Goal: Task Accomplishment & Management: Manage account settings

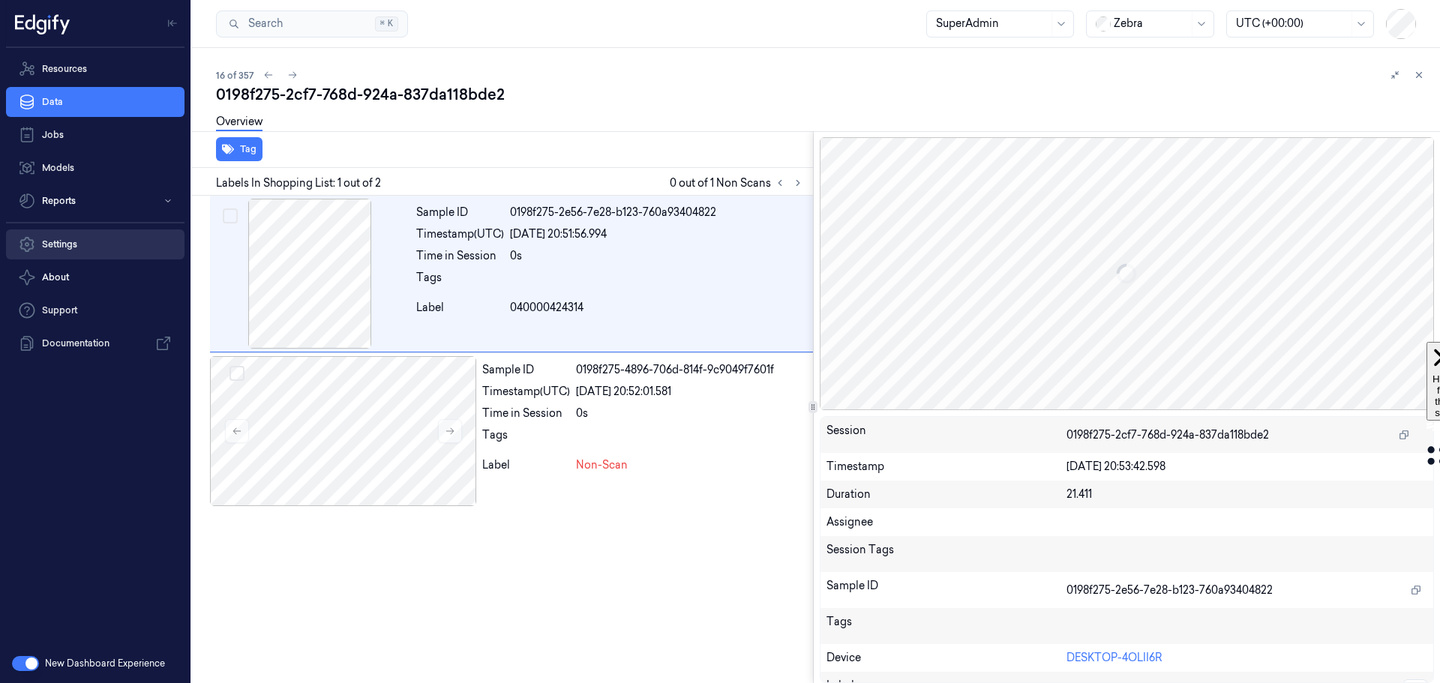
click at [64, 238] on link "Settings" at bounding box center [95, 244] width 178 height 30
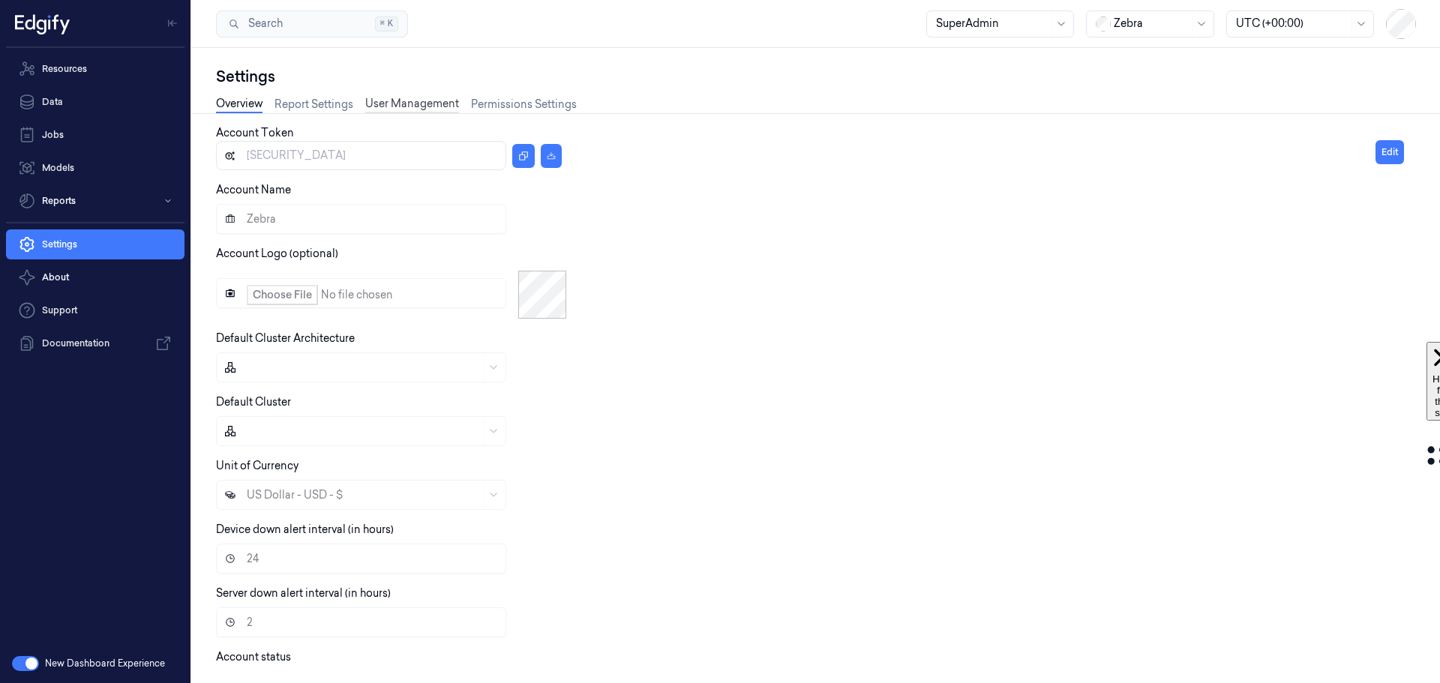
click at [391, 105] on link "User Management" at bounding box center [412, 104] width 94 height 17
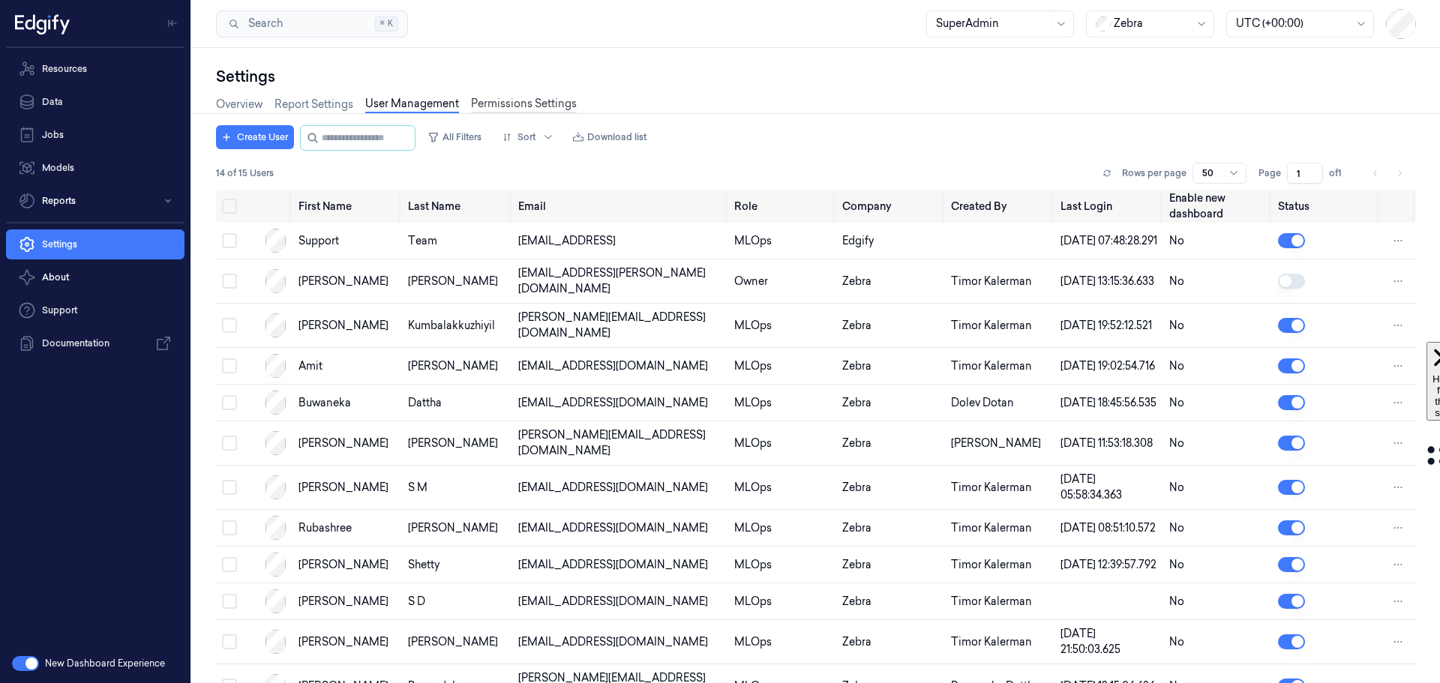
click at [522, 106] on link "Permissions Settings" at bounding box center [524, 104] width 106 height 17
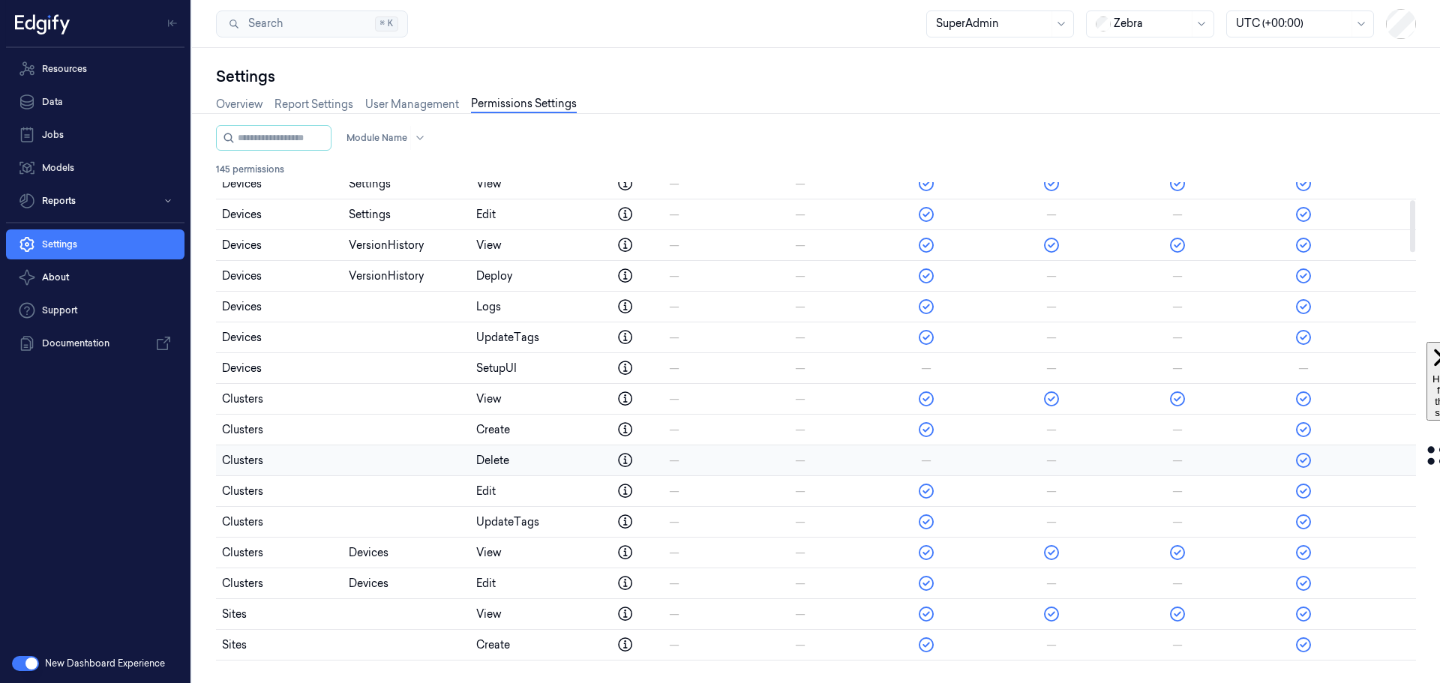
scroll to position [375, 0]
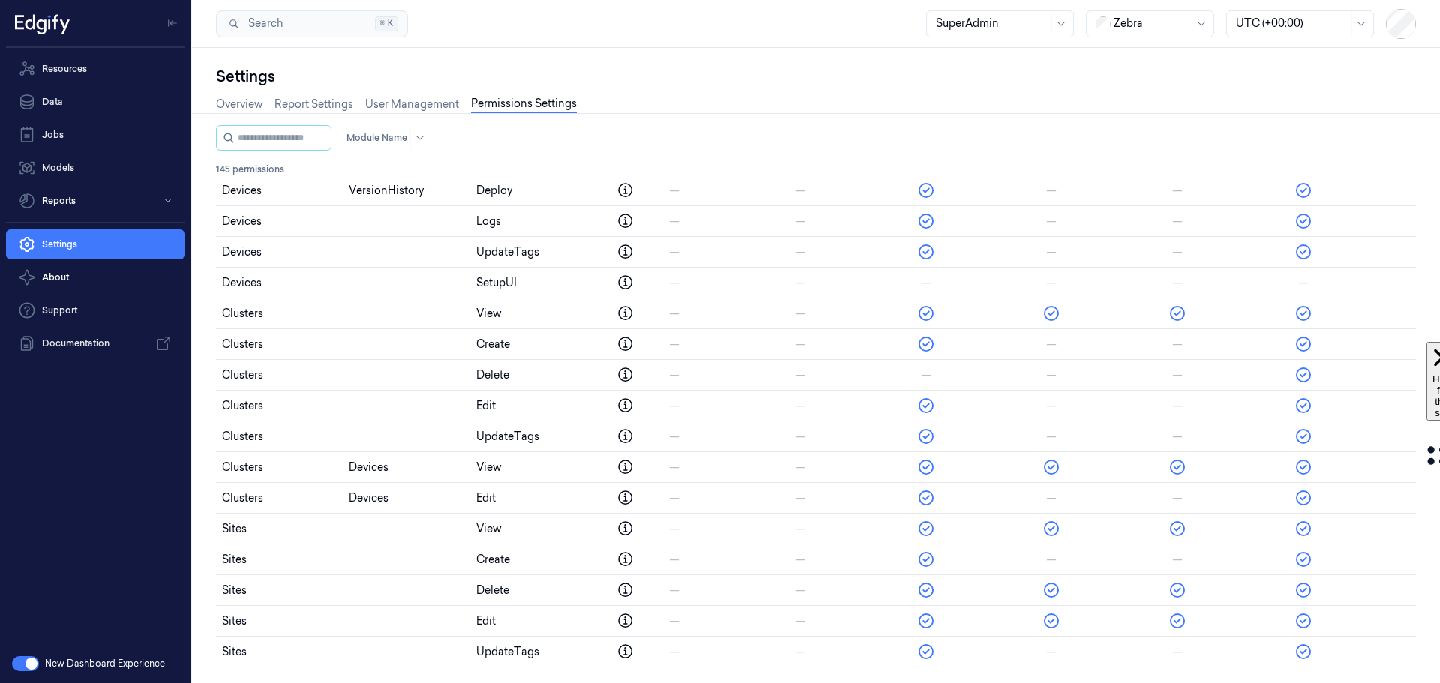
click at [22, 664] on button "button" at bounding box center [25, 663] width 27 height 15
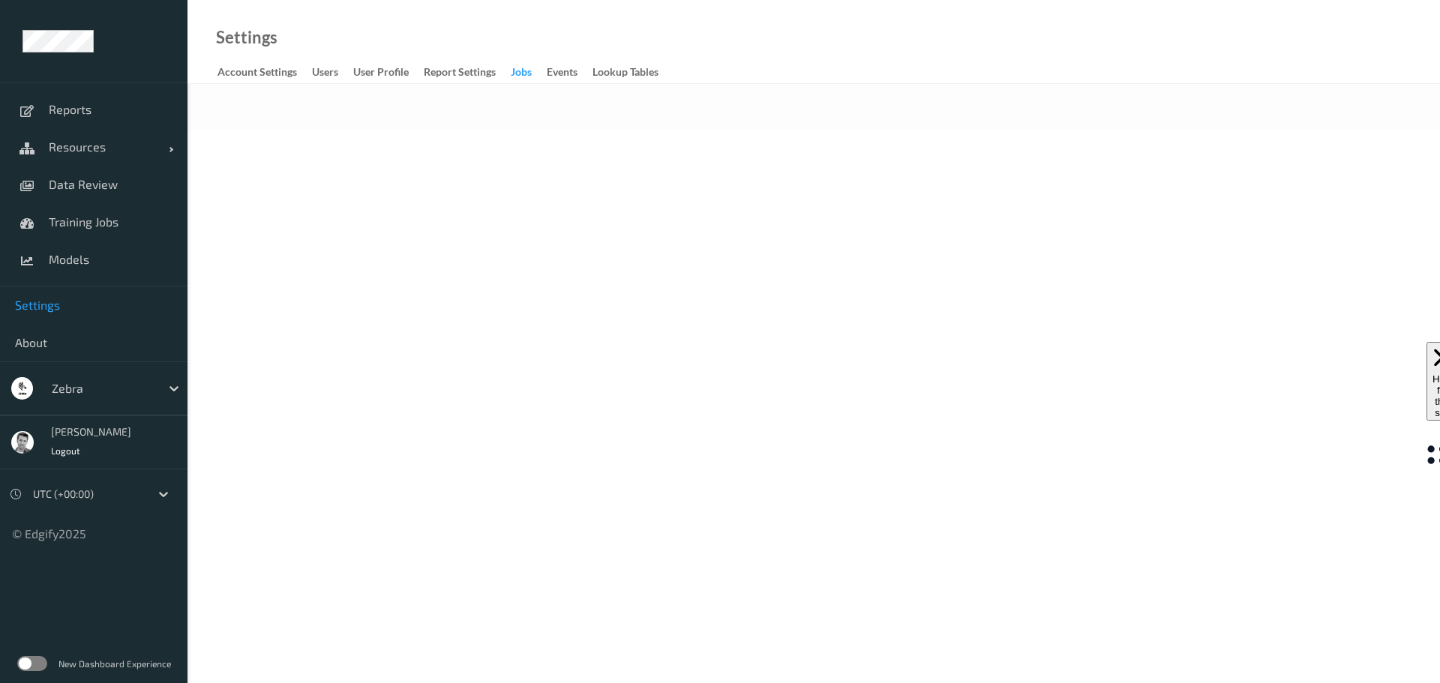
click at [525, 76] on div "Jobs" at bounding box center [521, 73] width 21 height 19
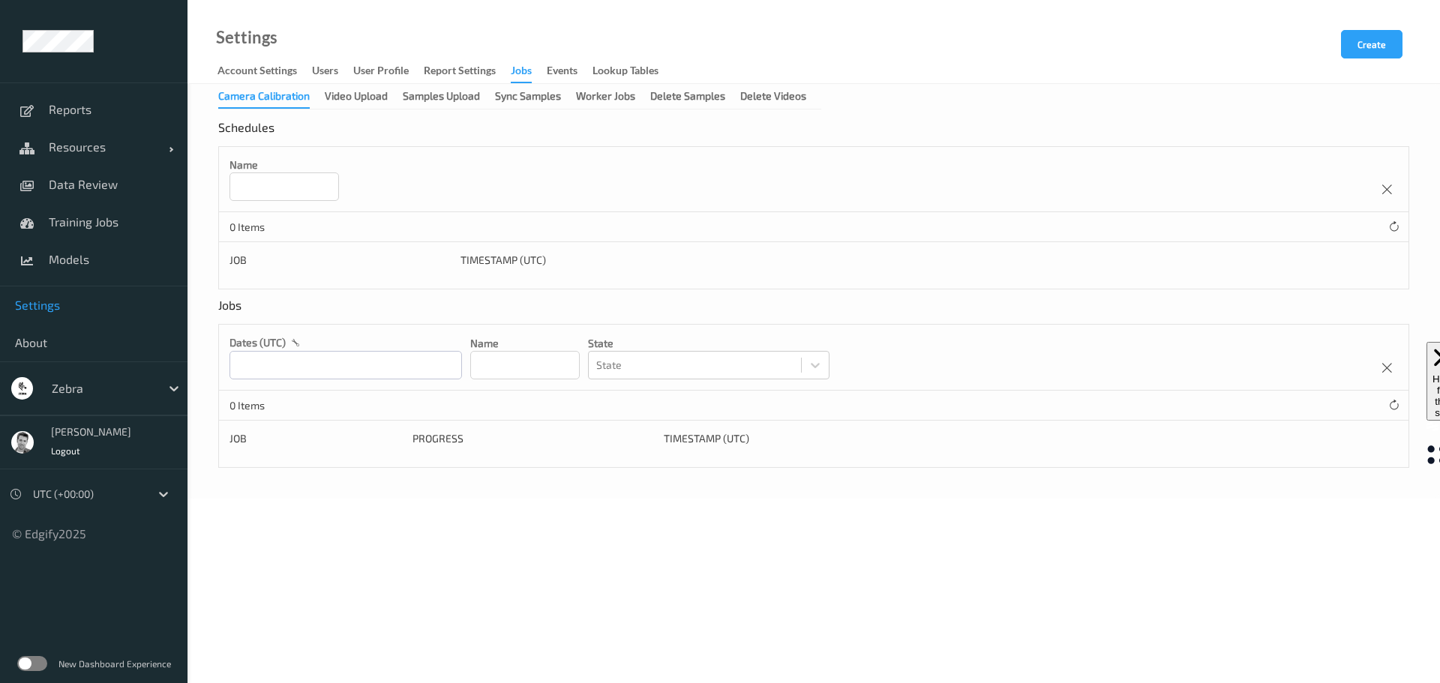
click at [34, 664] on label at bounding box center [32, 663] width 30 height 15
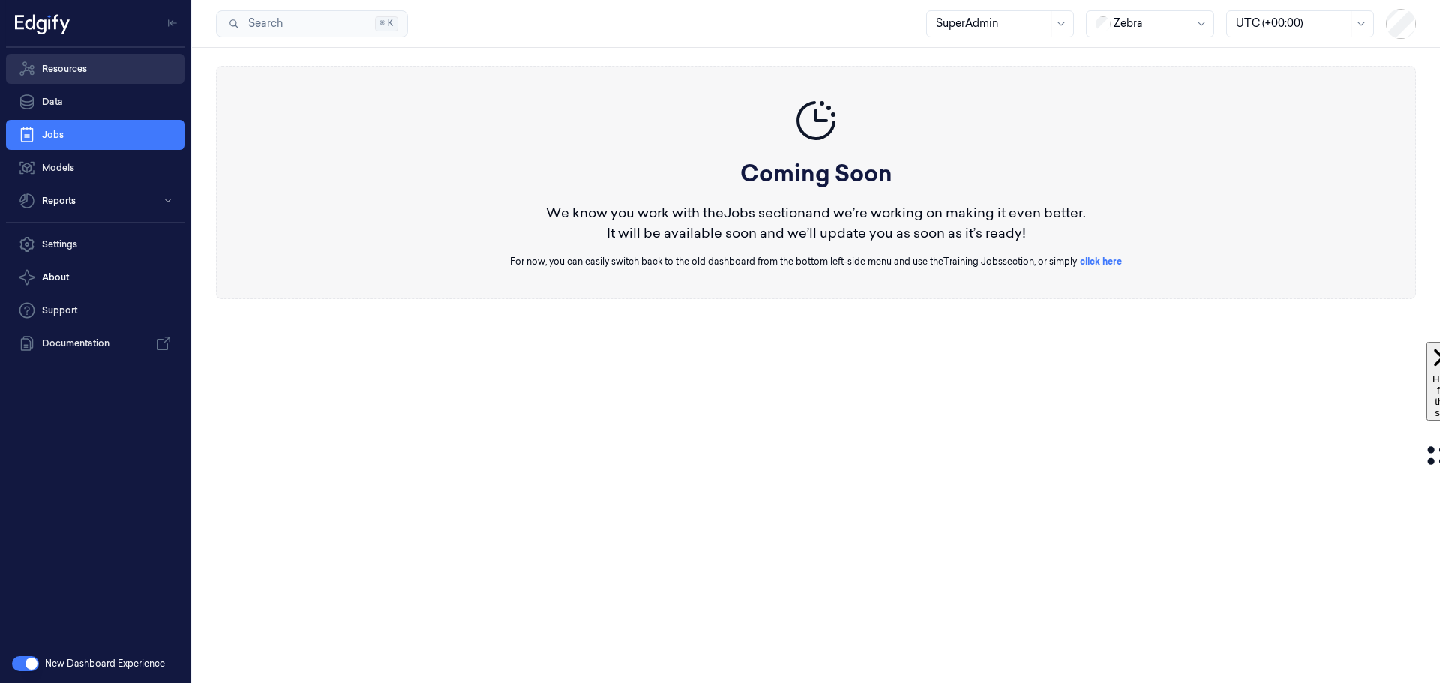
click at [46, 72] on link "Resources" at bounding box center [95, 69] width 178 height 30
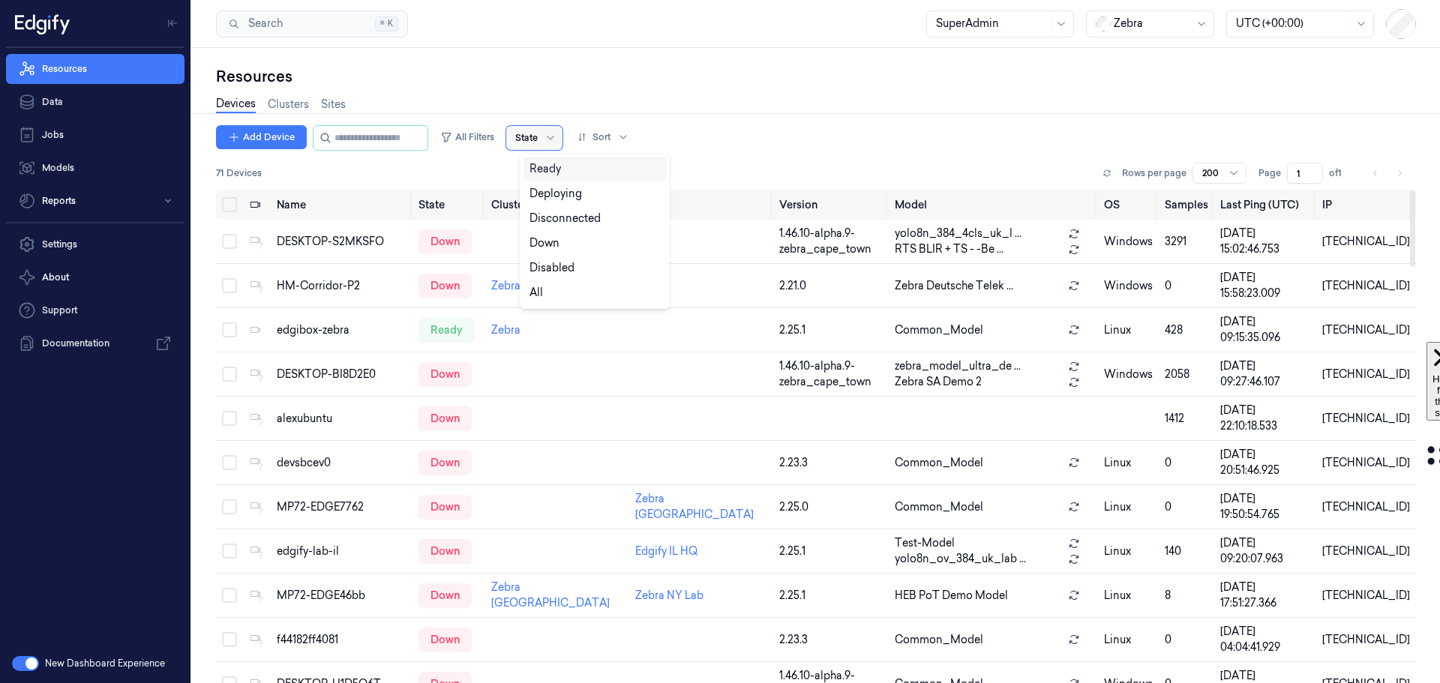
click at [538, 136] on div at bounding box center [526, 137] width 22 height 13
click at [546, 167] on div "Ready" at bounding box center [544, 169] width 31 height 16
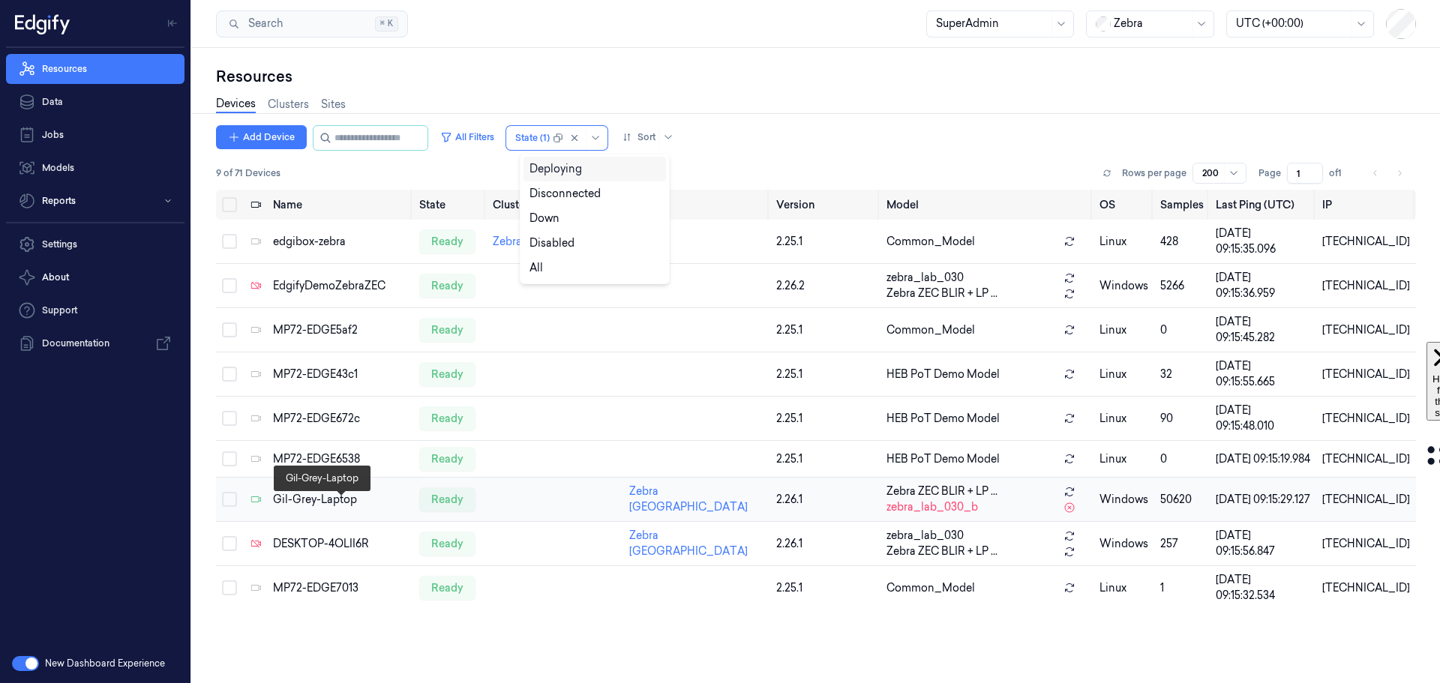
click at [300, 508] on div "Gil-Grey-Laptop" at bounding box center [340, 500] width 134 height 16
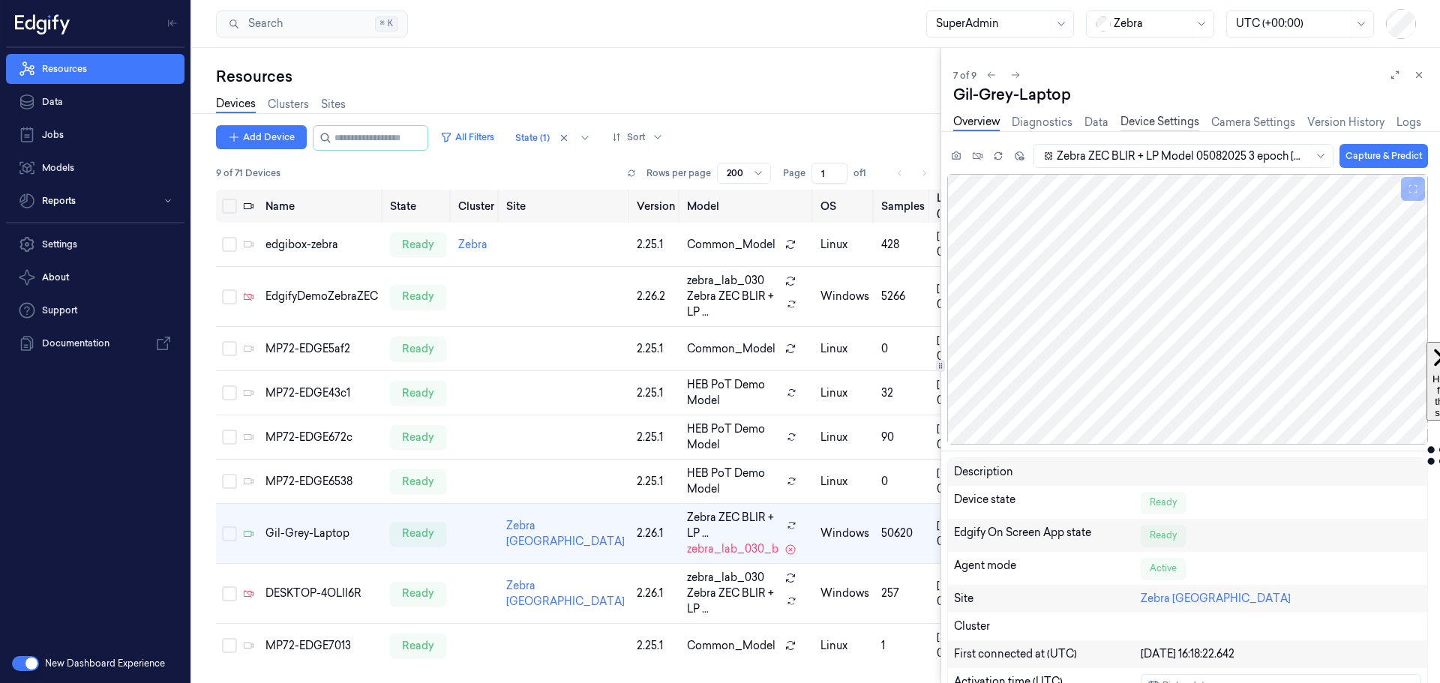
click at [1167, 120] on link "Device Settings" at bounding box center [1159, 122] width 79 height 17
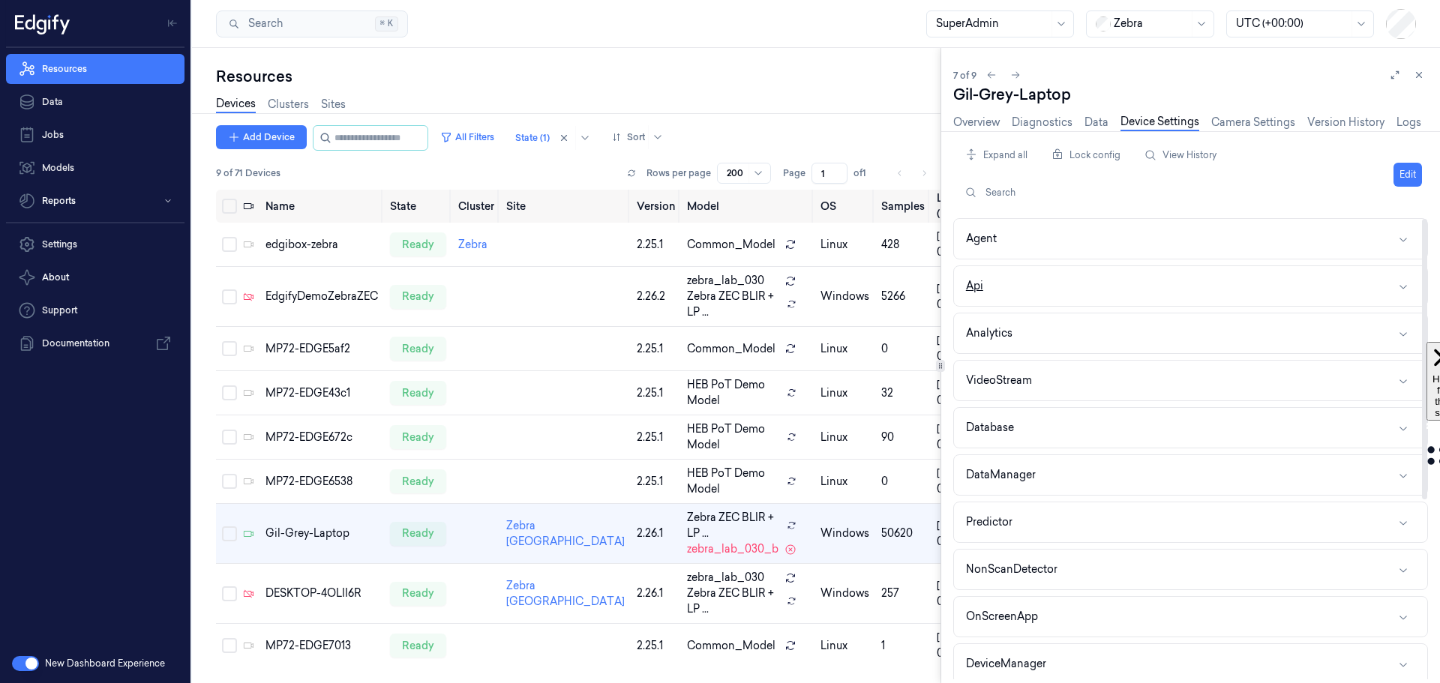
click at [1098, 295] on button "Api" at bounding box center [1190, 286] width 473 height 40
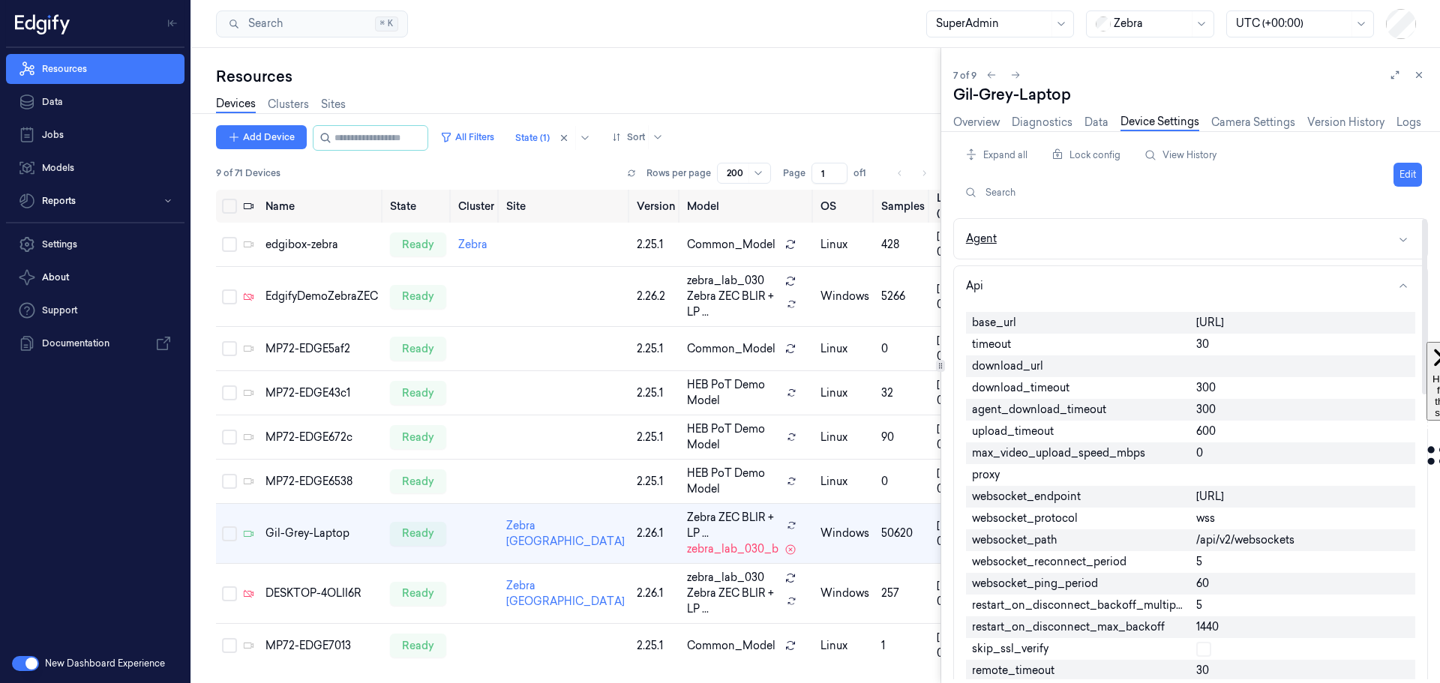
click at [1065, 238] on button "Agent" at bounding box center [1190, 239] width 473 height 40
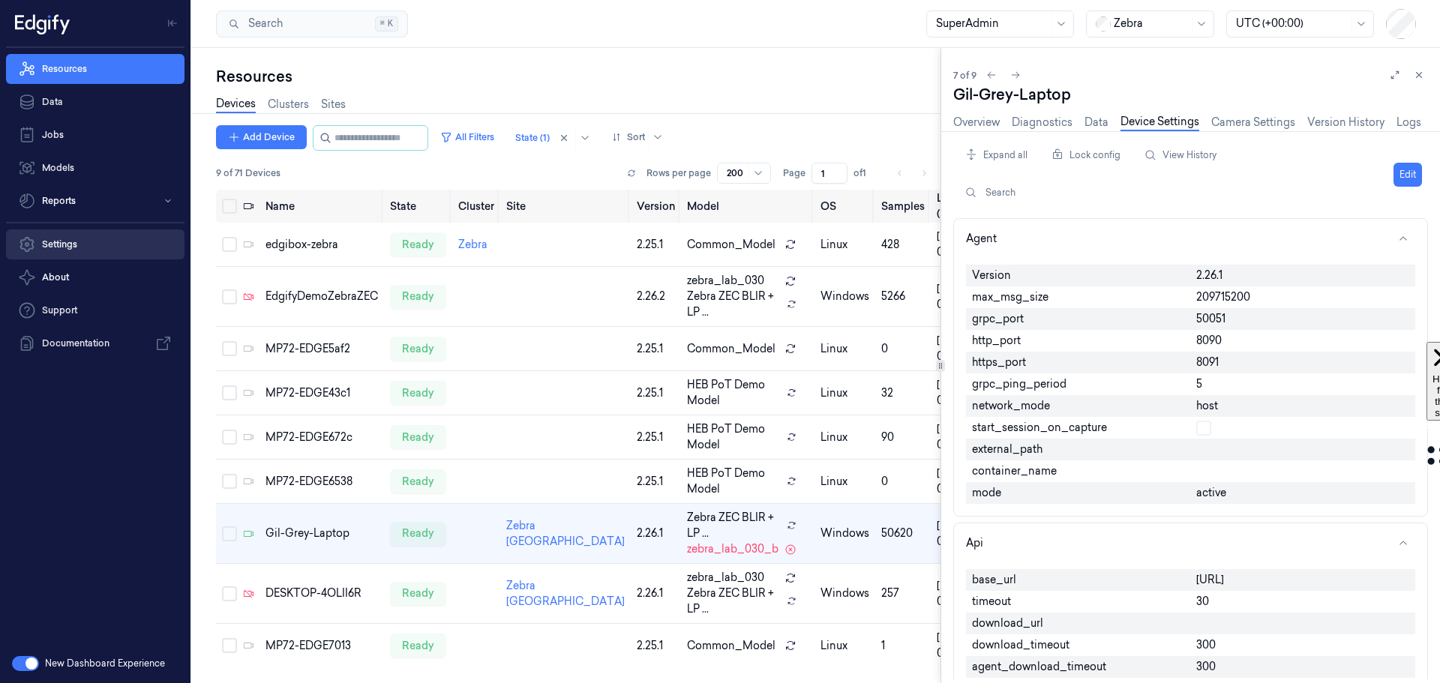
scroll to position [34, 0]
